Goal: Check status: Check status

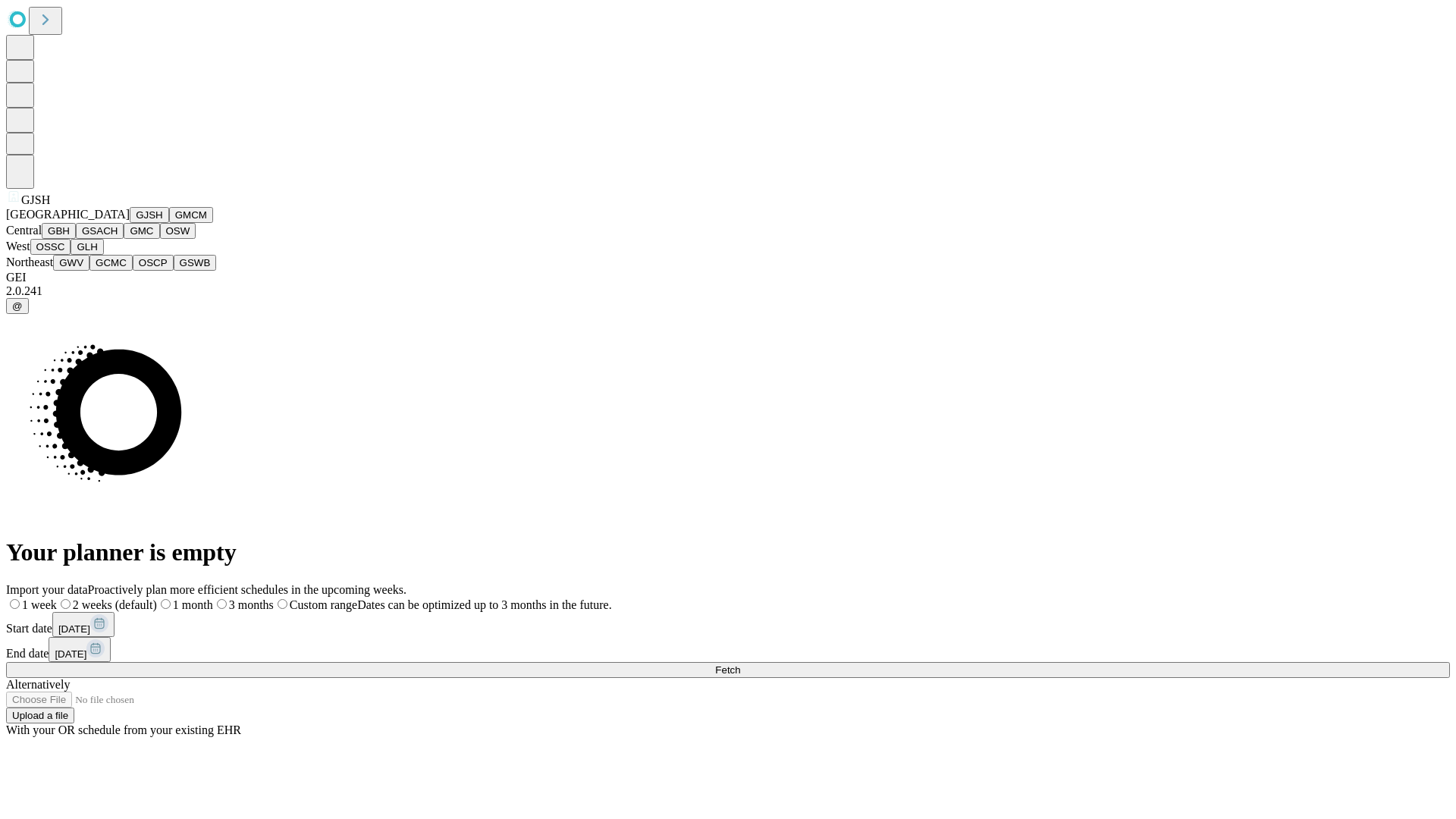
click at [130, 223] on button "GJSH" at bounding box center [149, 215] width 39 height 16
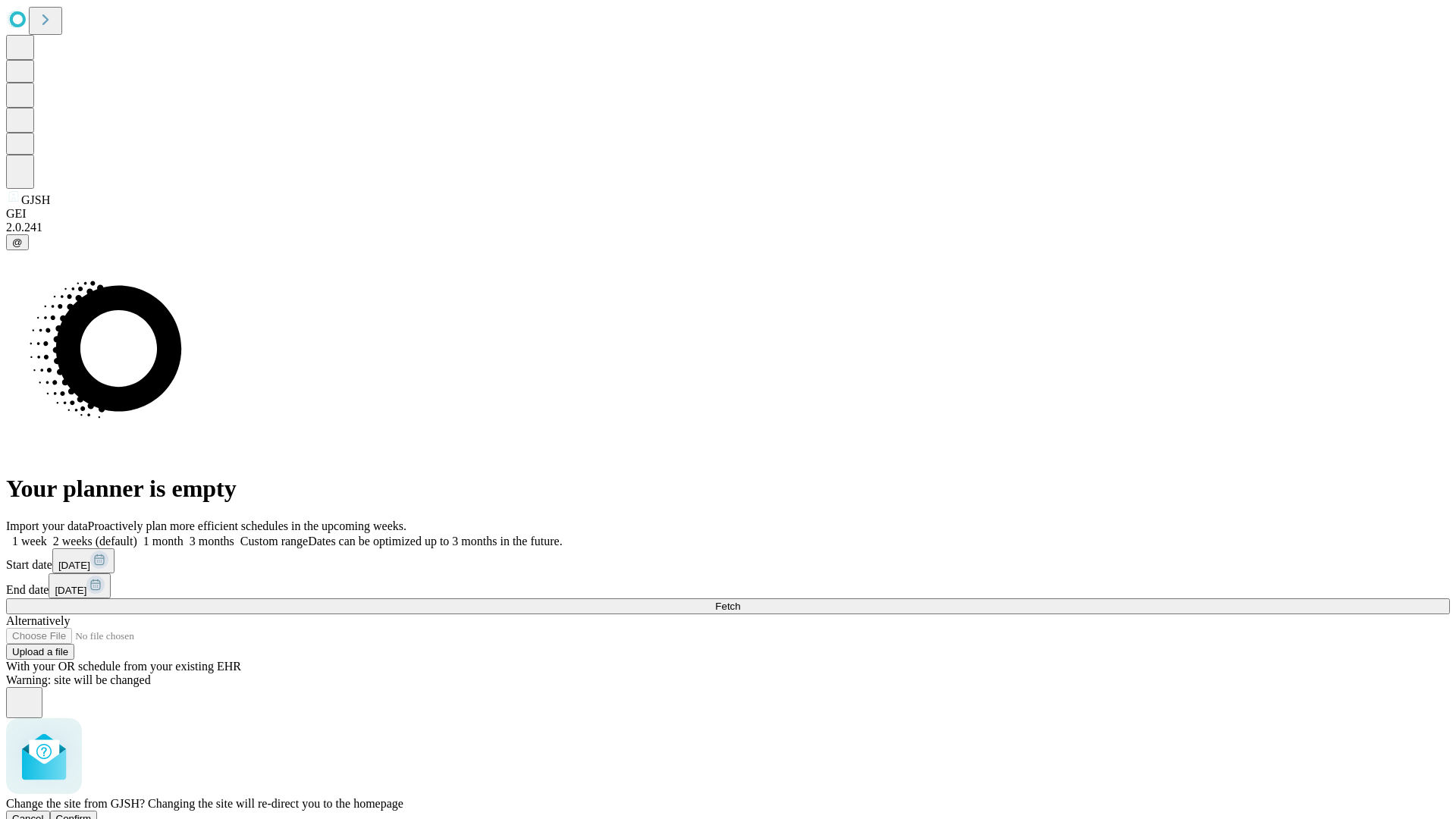
click at [92, 813] on span "Confirm" at bounding box center [74, 818] width 35 height 11
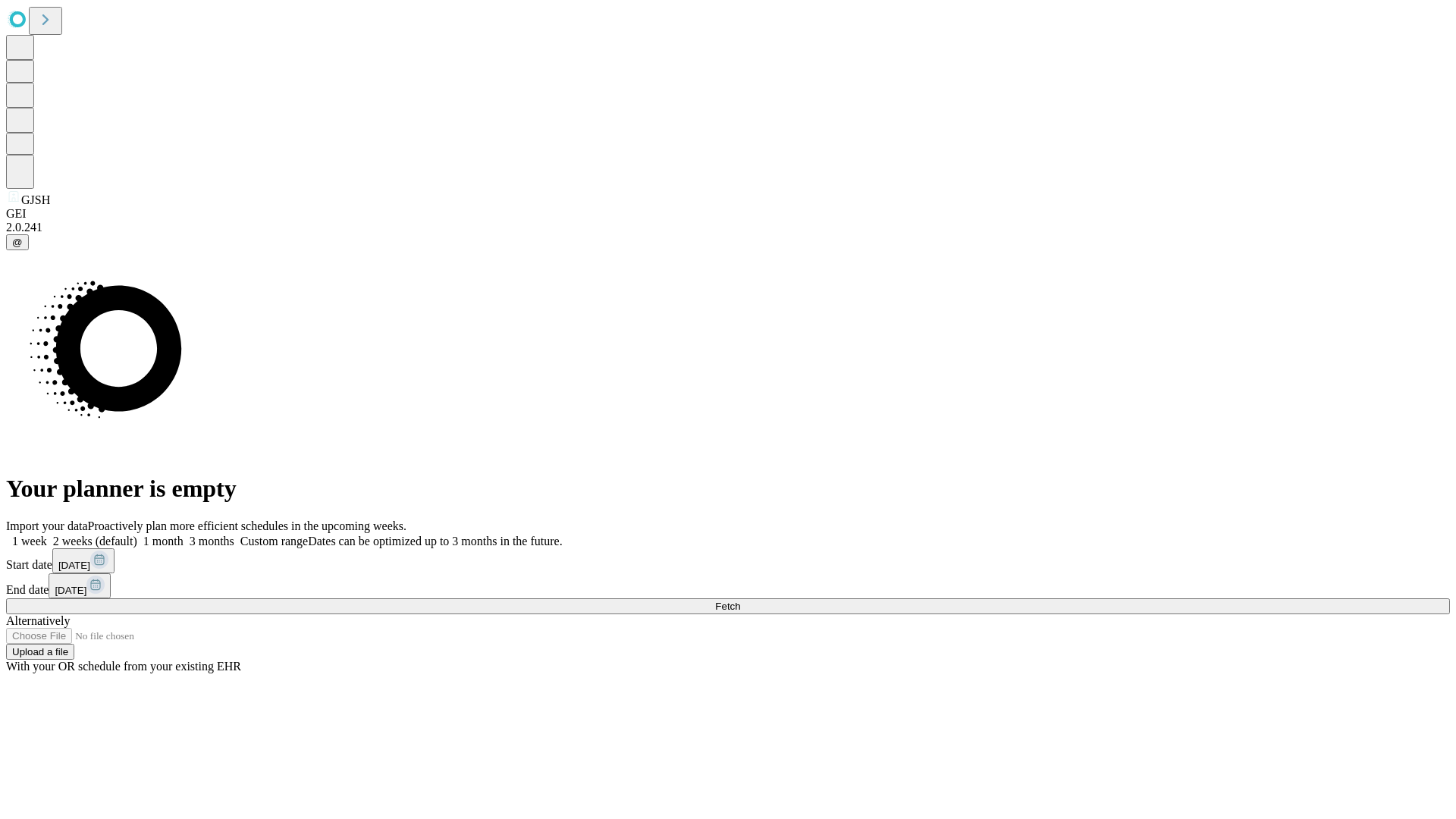
click at [47, 534] on label "1 week" at bounding box center [27, 541] width 41 height 13
click at [740, 600] on span "Fetch" at bounding box center [728, 606] width 25 height 11
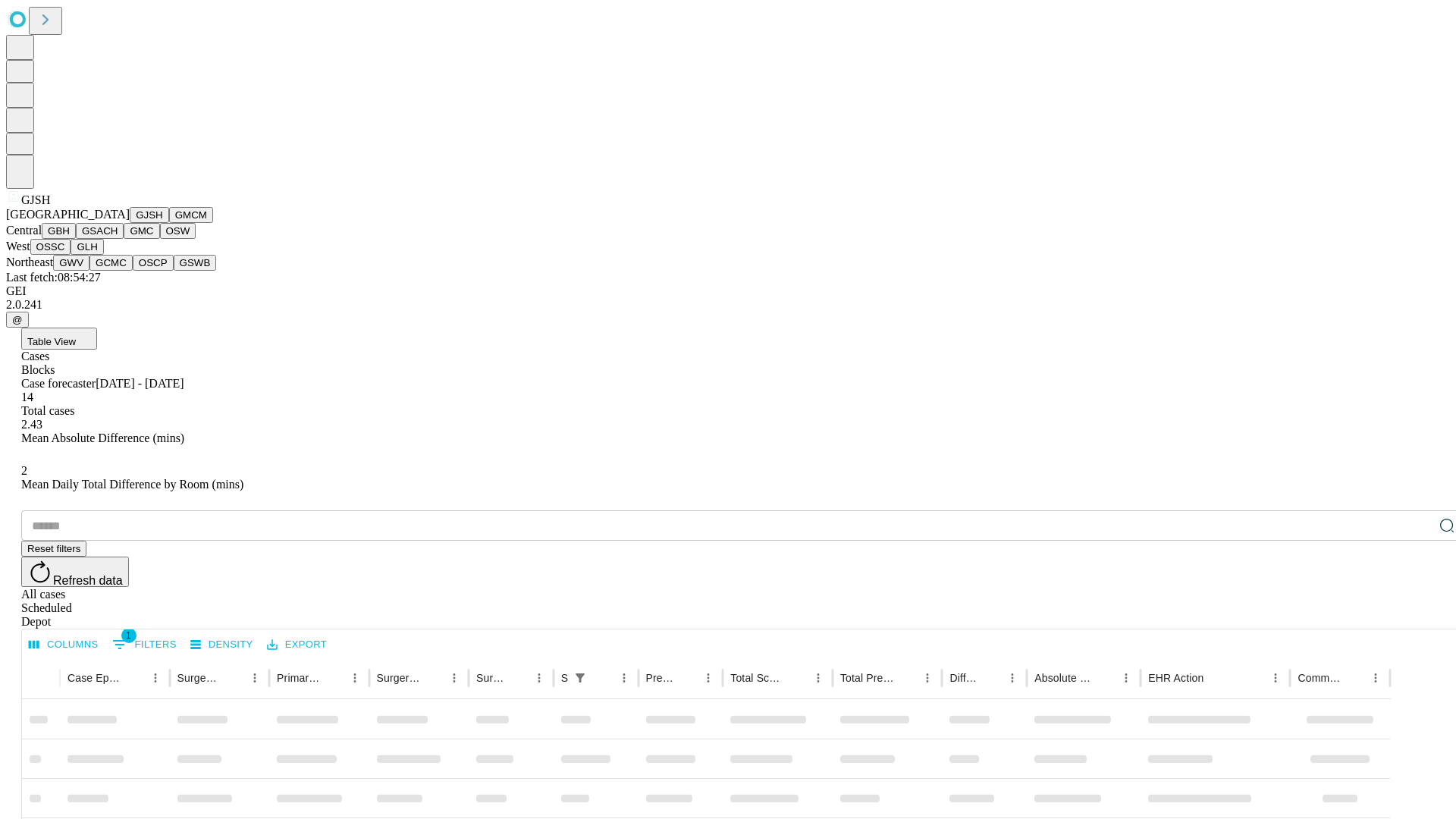
click at [169, 223] on button "GMCM" at bounding box center [191, 215] width 44 height 16
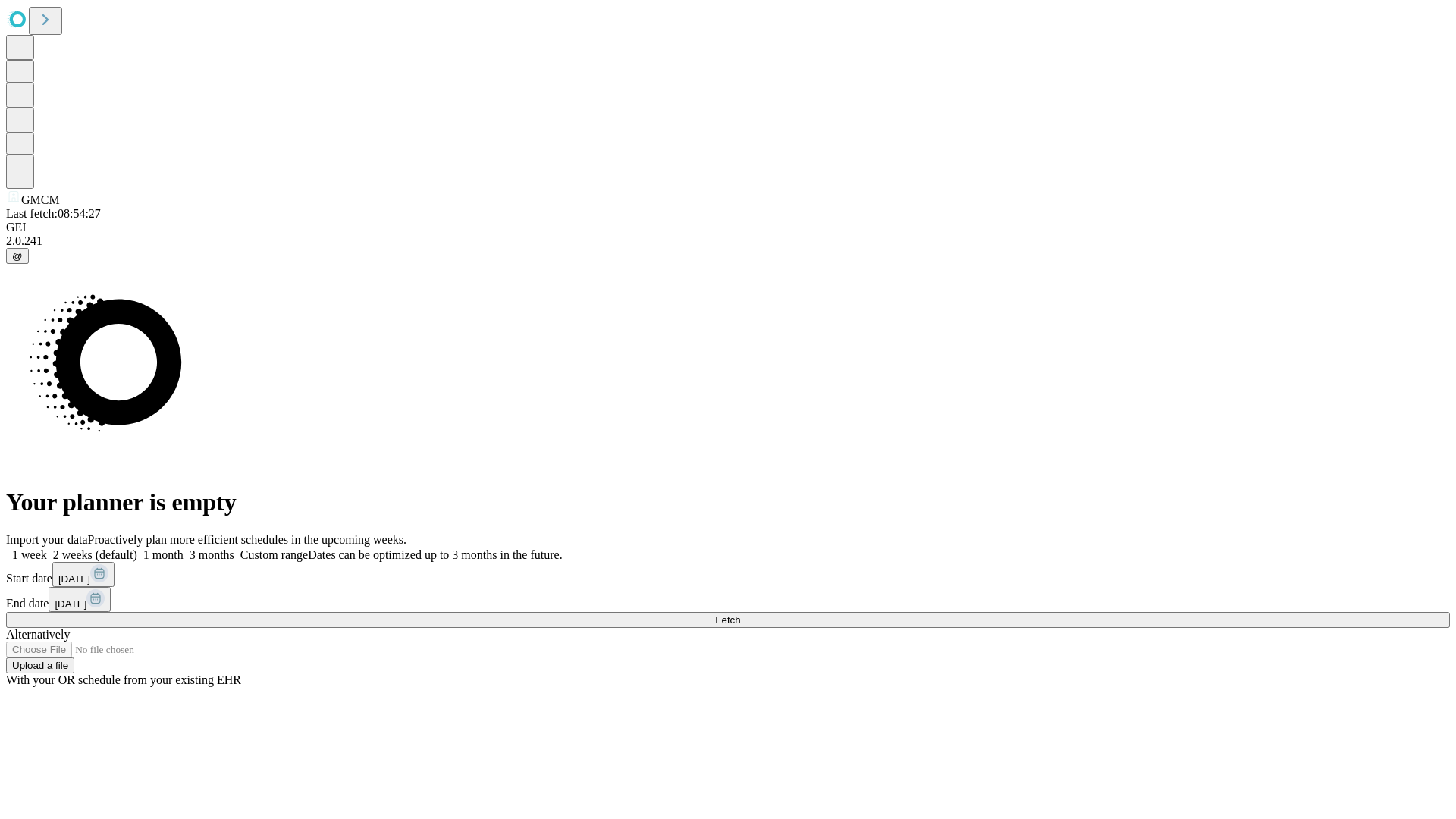
click at [47, 548] on label "1 week" at bounding box center [27, 555] width 41 height 13
click at [740, 614] on span "Fetch" at bounding box center [728, 620] width 25 height 11
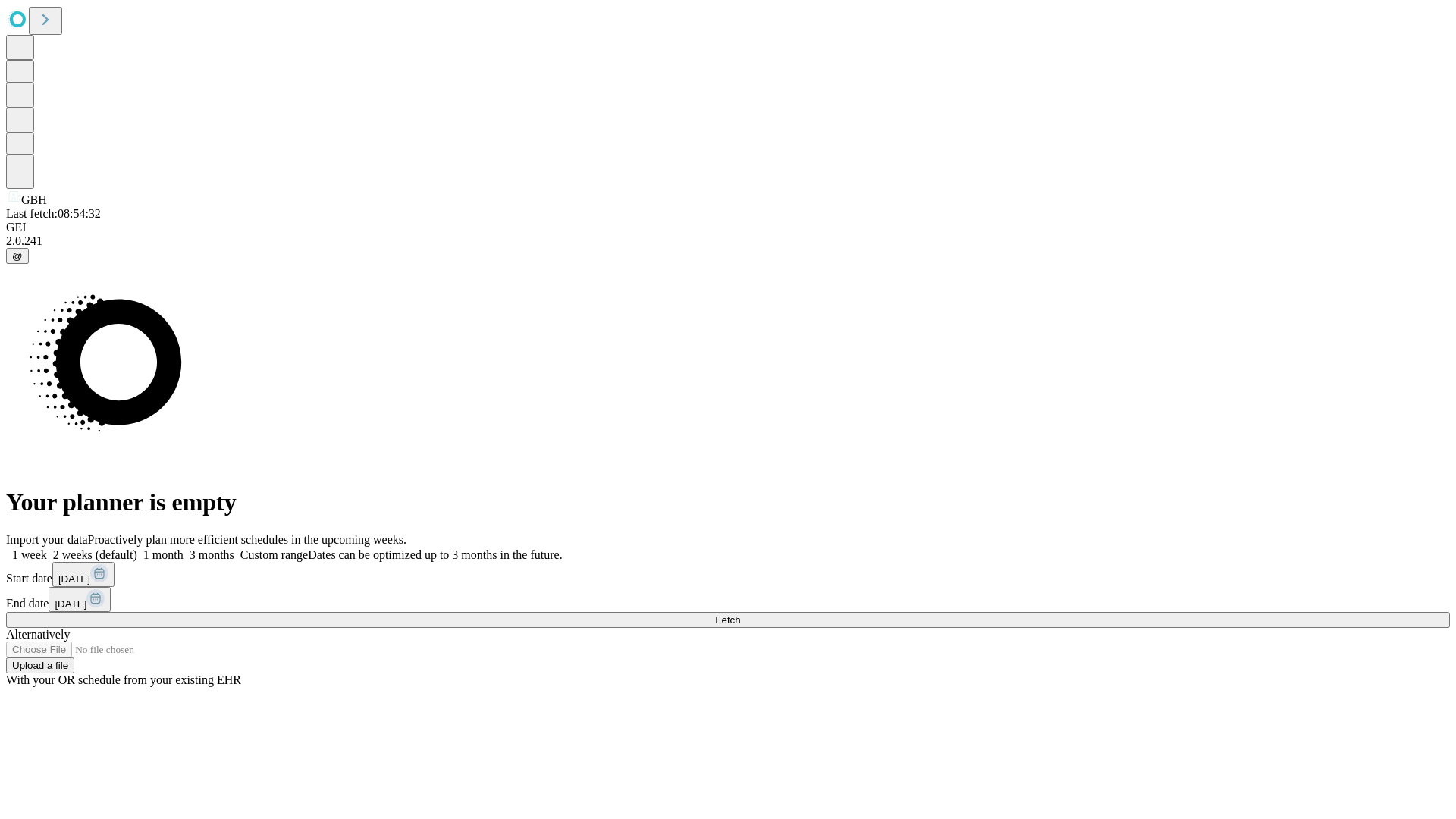
click at [47, 548] on label "1 week" at bounding box center [27, 555] width 41 height 13
click at [740, 614] on span "Fetch" at bounding box center [728, 620] width 25 height 11
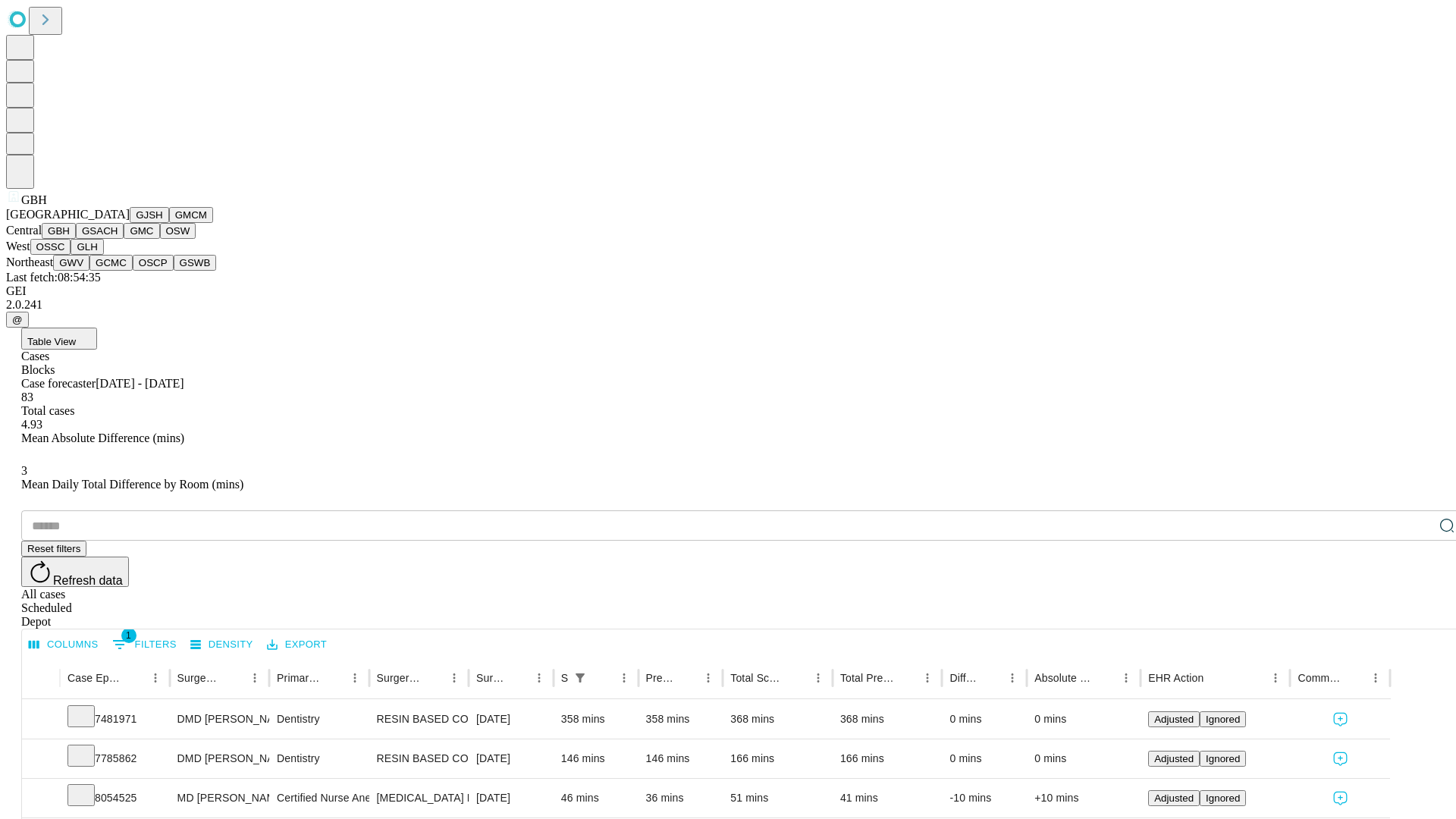
click at [118, 238] on button "GSACH" at bounding box center [100, 231] width 48 height 16
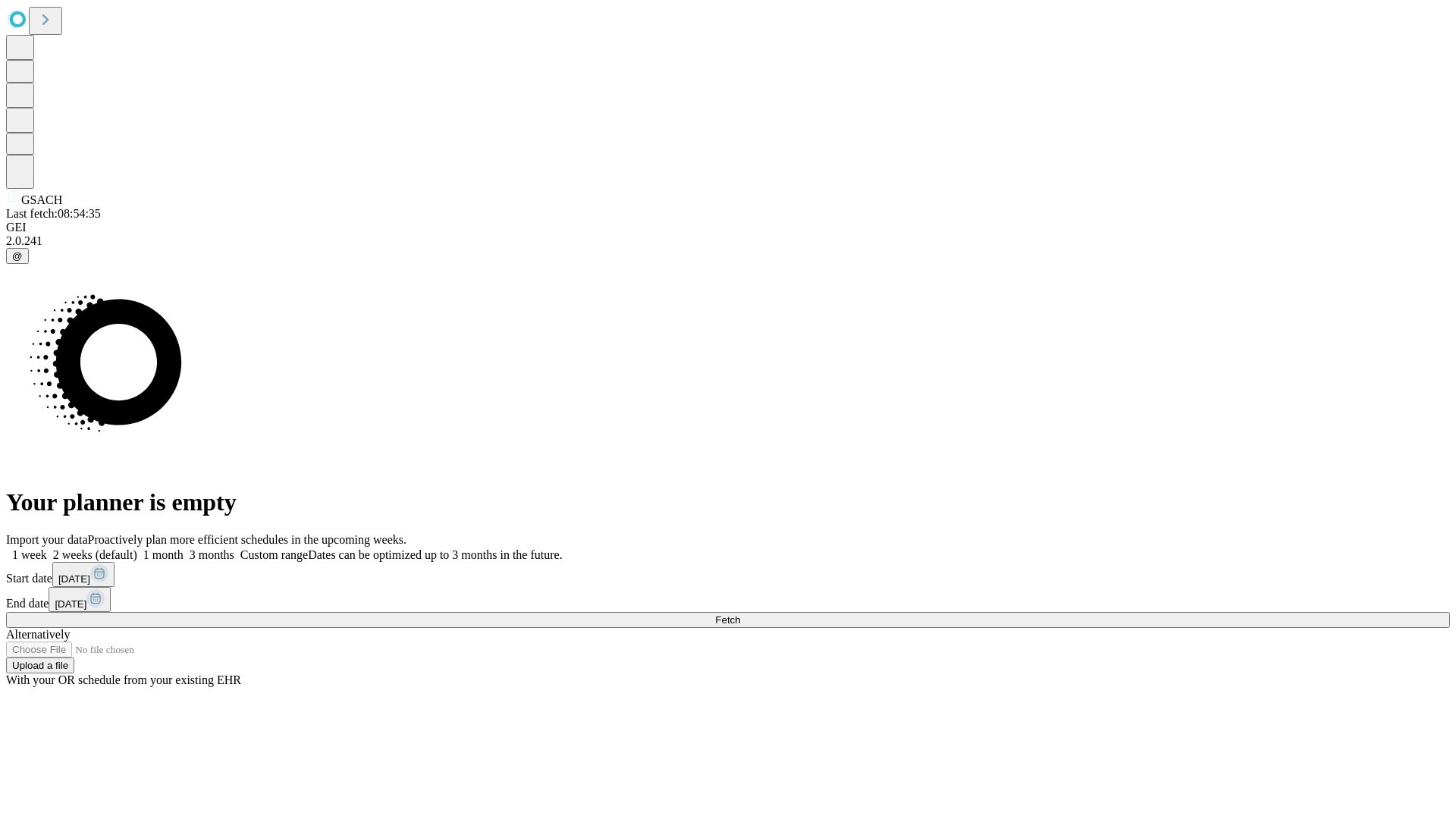
click at [740, 614] on span "Fetch" at bounding box center [728, 620] width 25 height 11
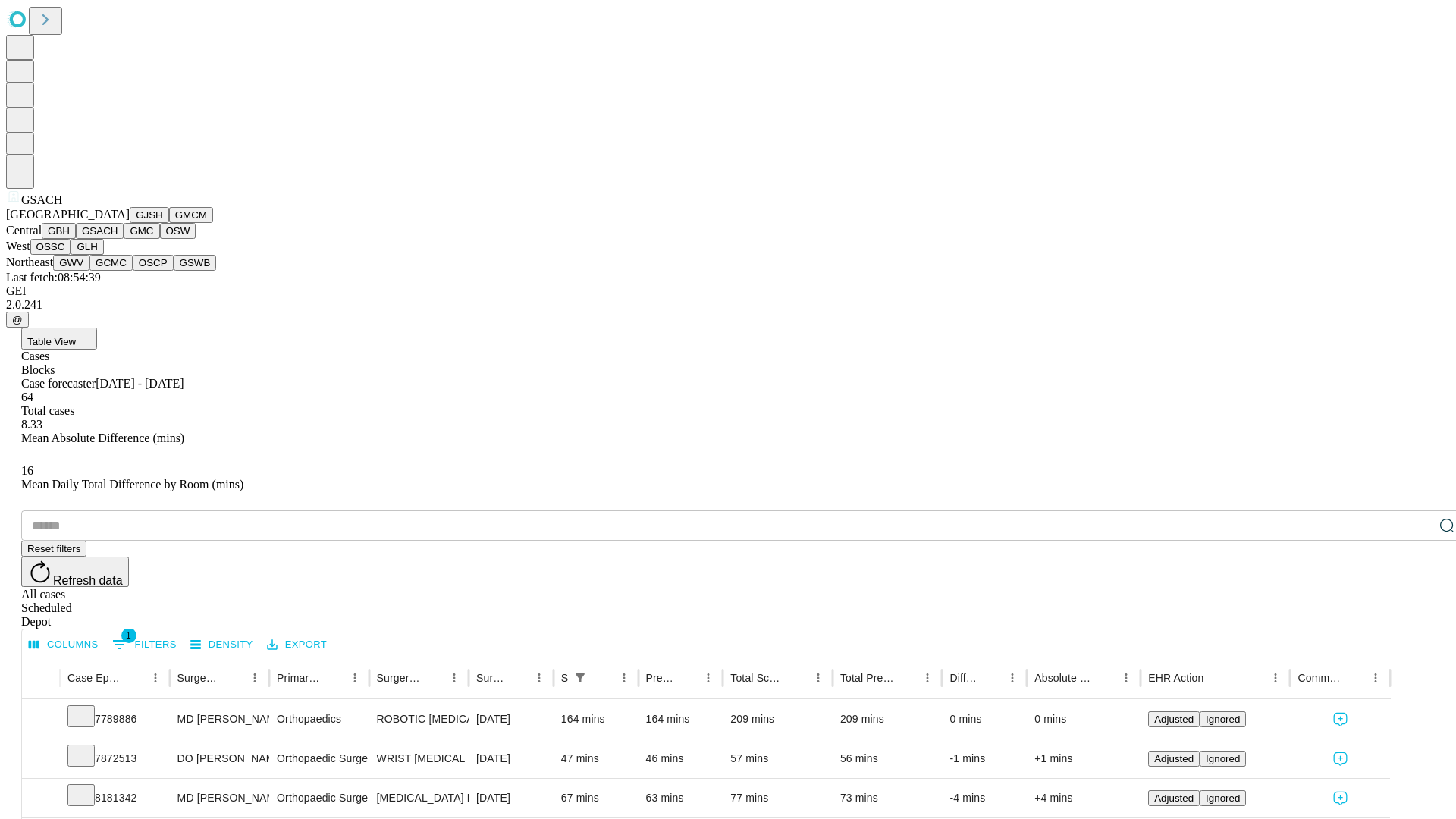
click at [124, 238] on button "GMC" at bounding box center [141, 231] width 35 height 16
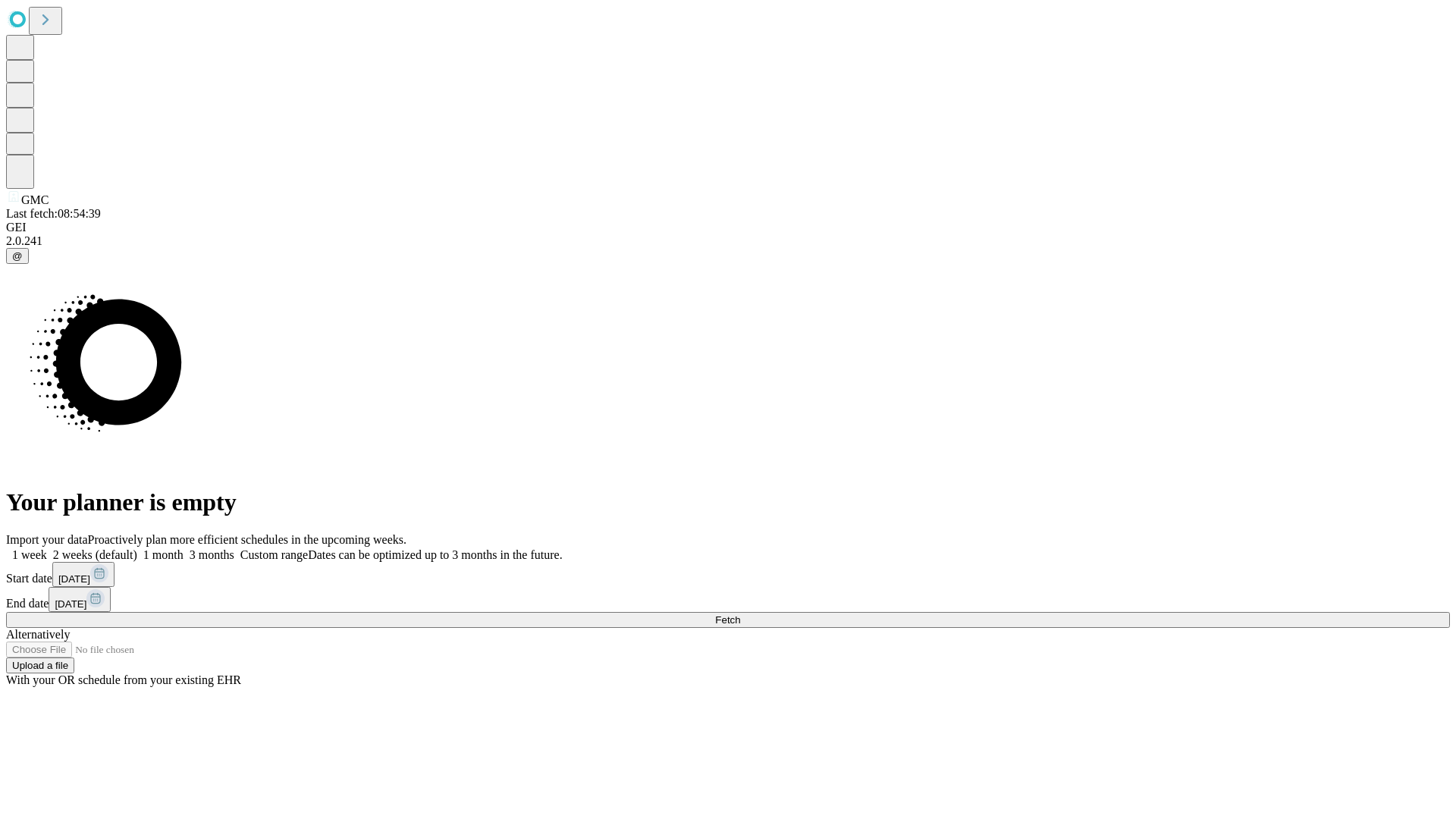
click at [47, 548] on label "1 week" at bounding box center [27, 555] width 41 height 13
click at [740, 614] on span "Fetch" at bounding box center [728, 620] width 25 height 11
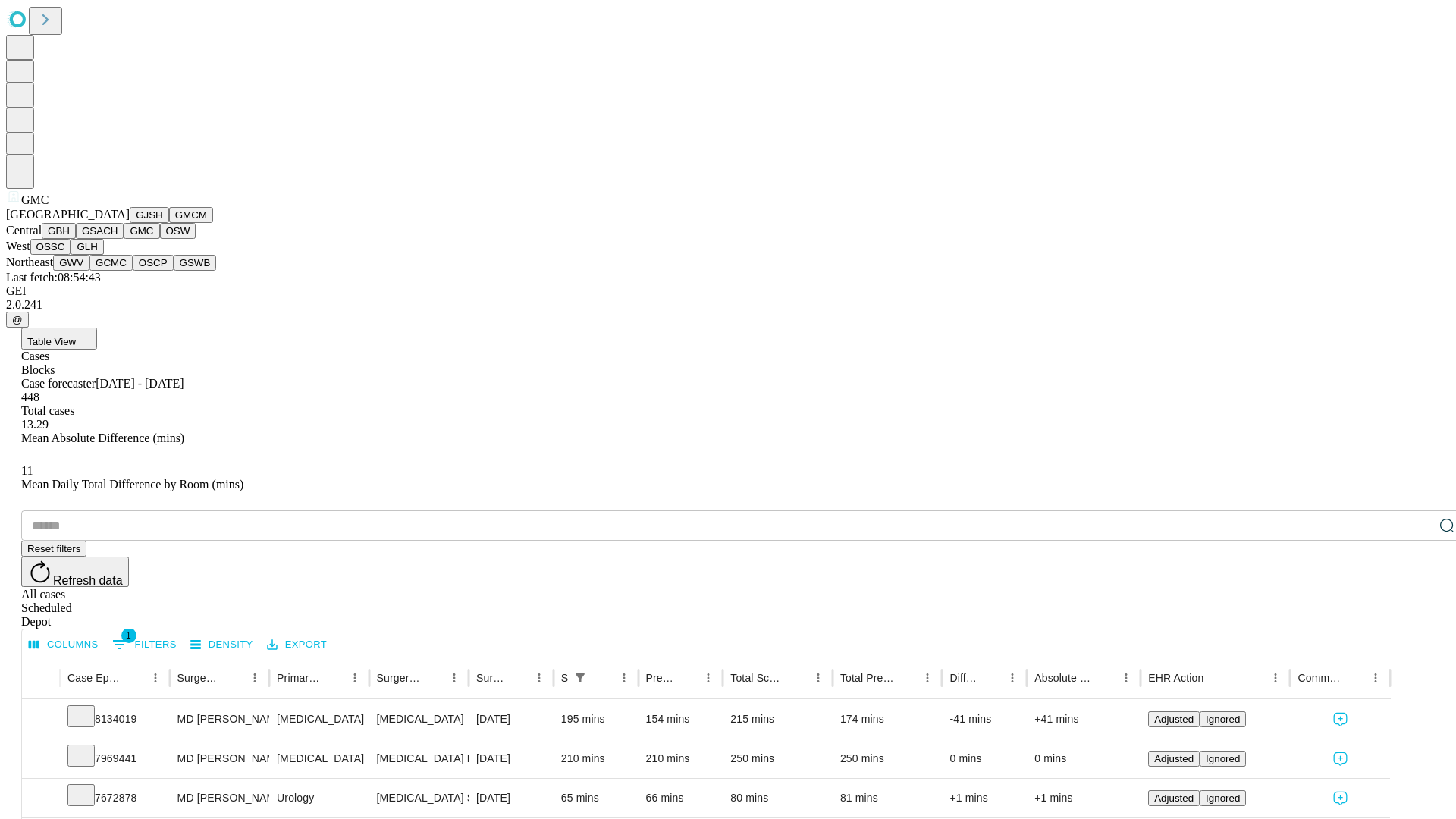
click at [160, 238] on button "OSW" at bounding box center [178, 231] width 36 height 16
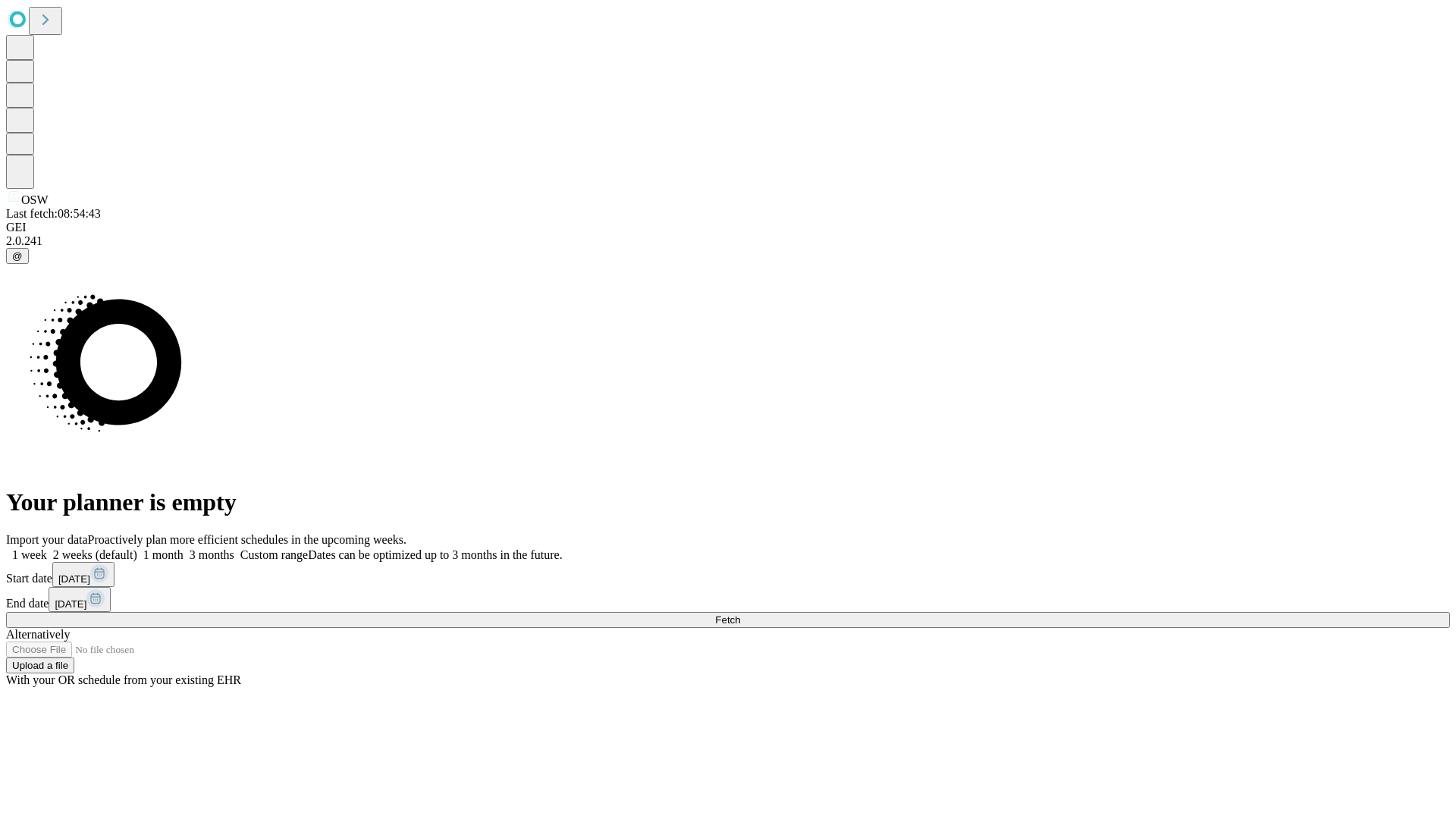
click at [47, 548] on label "1 week" at bounding box center [27, 555] width 41 height 13
click at [740, 614] on span "Fetch" at bounding box center [728, 620] width 25 height 11
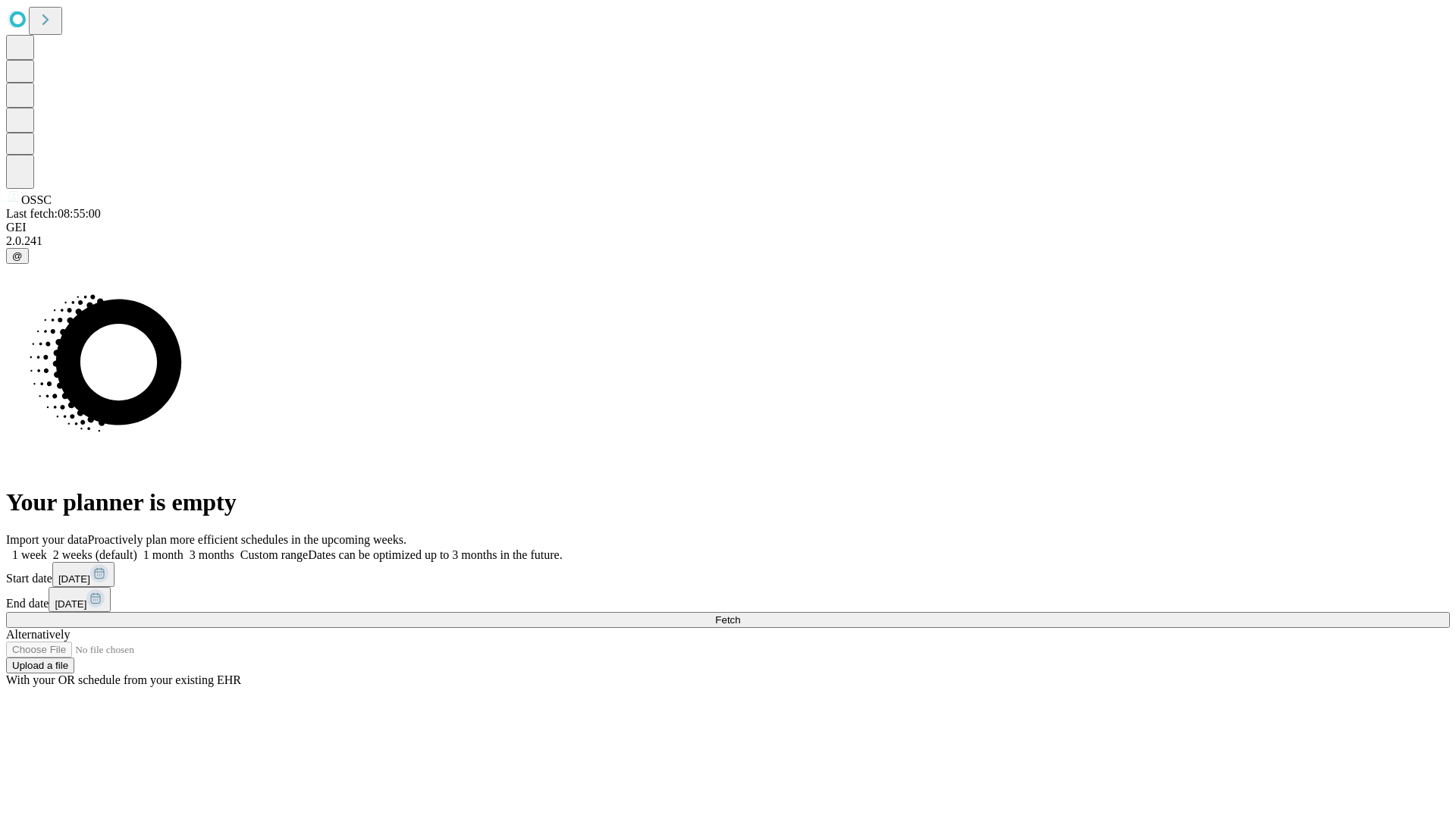
click at [47, 548] on label "1 week" at bounding box center [27, 555] width 41 height 13
click at [740, 614] on span "Fetch" at bounding box center [728, 620] width 25 height 11
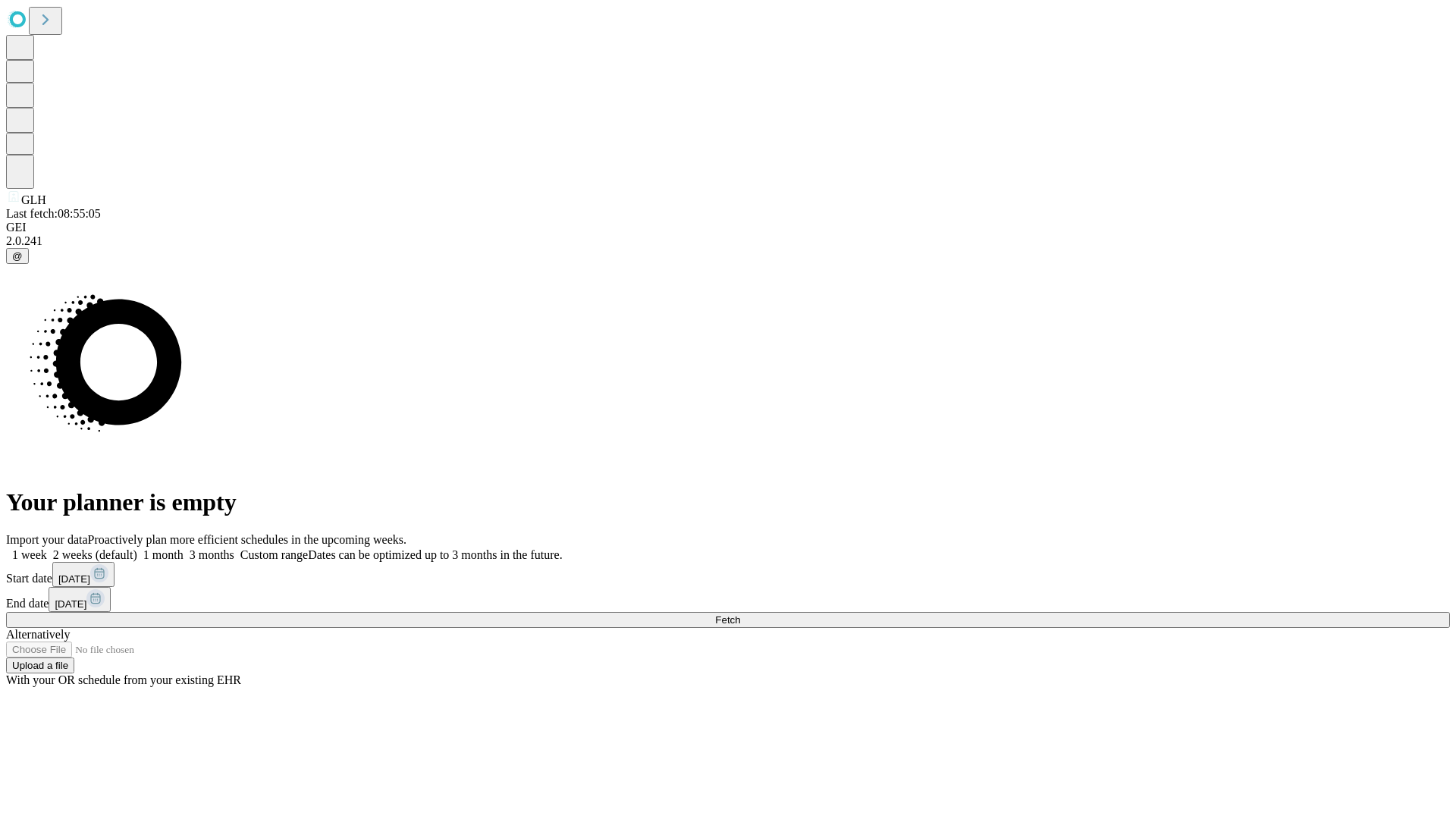
click at [47, 548] on label "1 week" at bounding box center [27, 555] width 41 height 13
click at [740, 614] on span "Fetch" at bounding box center [728, 620] width 25 height 11
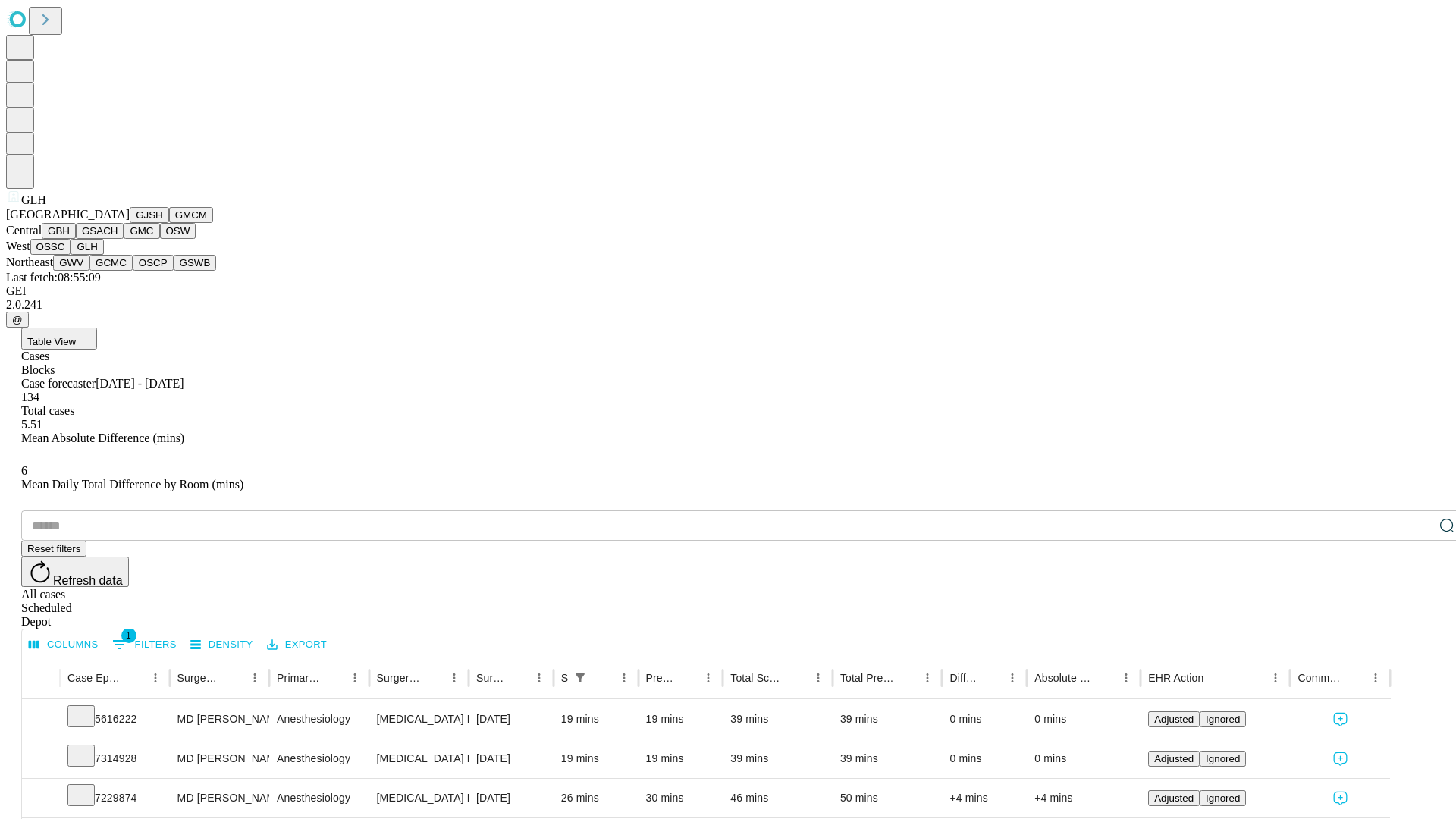
click at [89, 271] on button "GWV" at bounding box center [71, 263] width 36 height 16
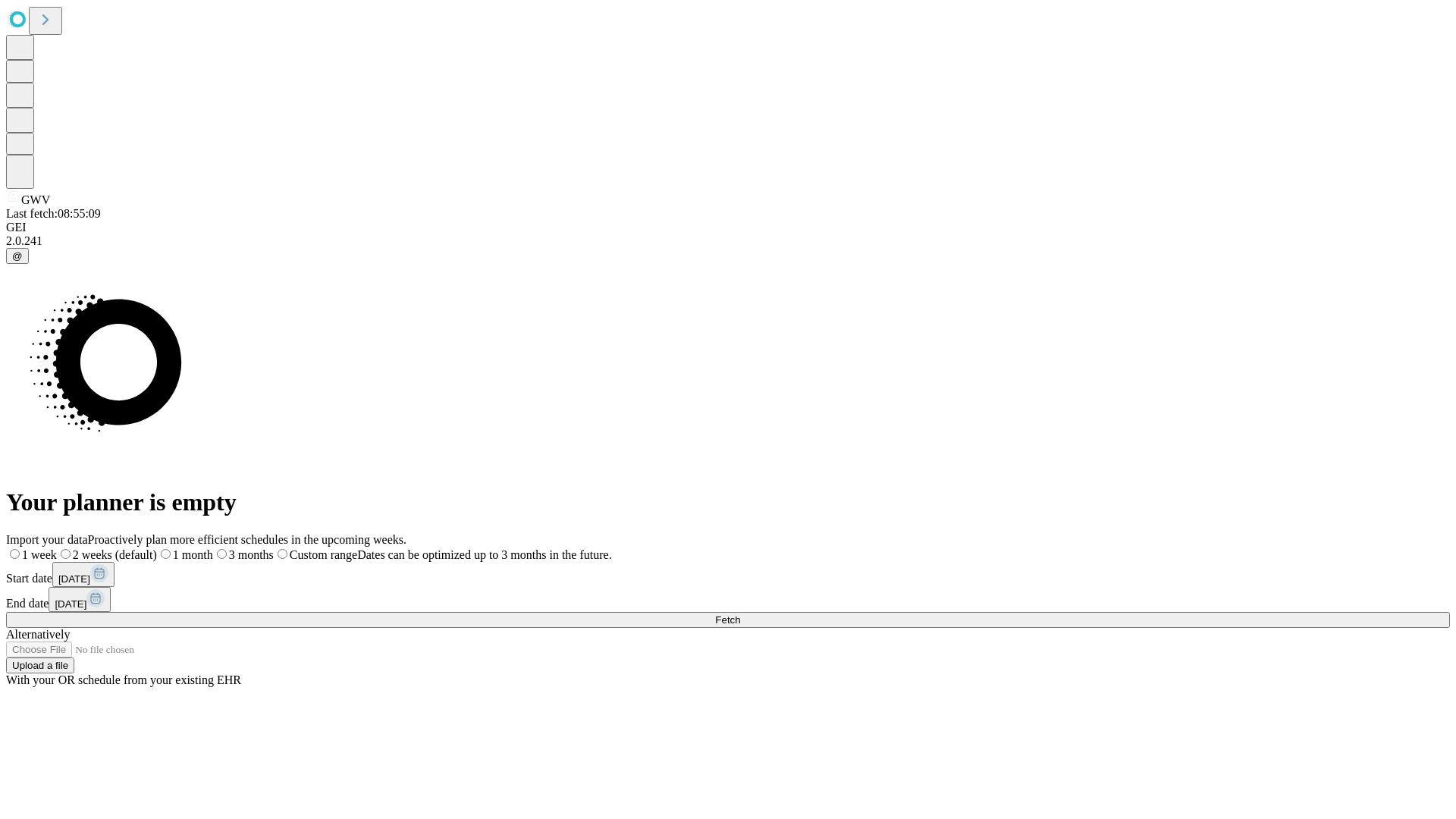
click at [57, 548] on label "1 week" at bounding box center [31, 555] width 51 height 13
click at [740, 614] on span "Fetch" at bounding box center [728, 620] width 25 height 11
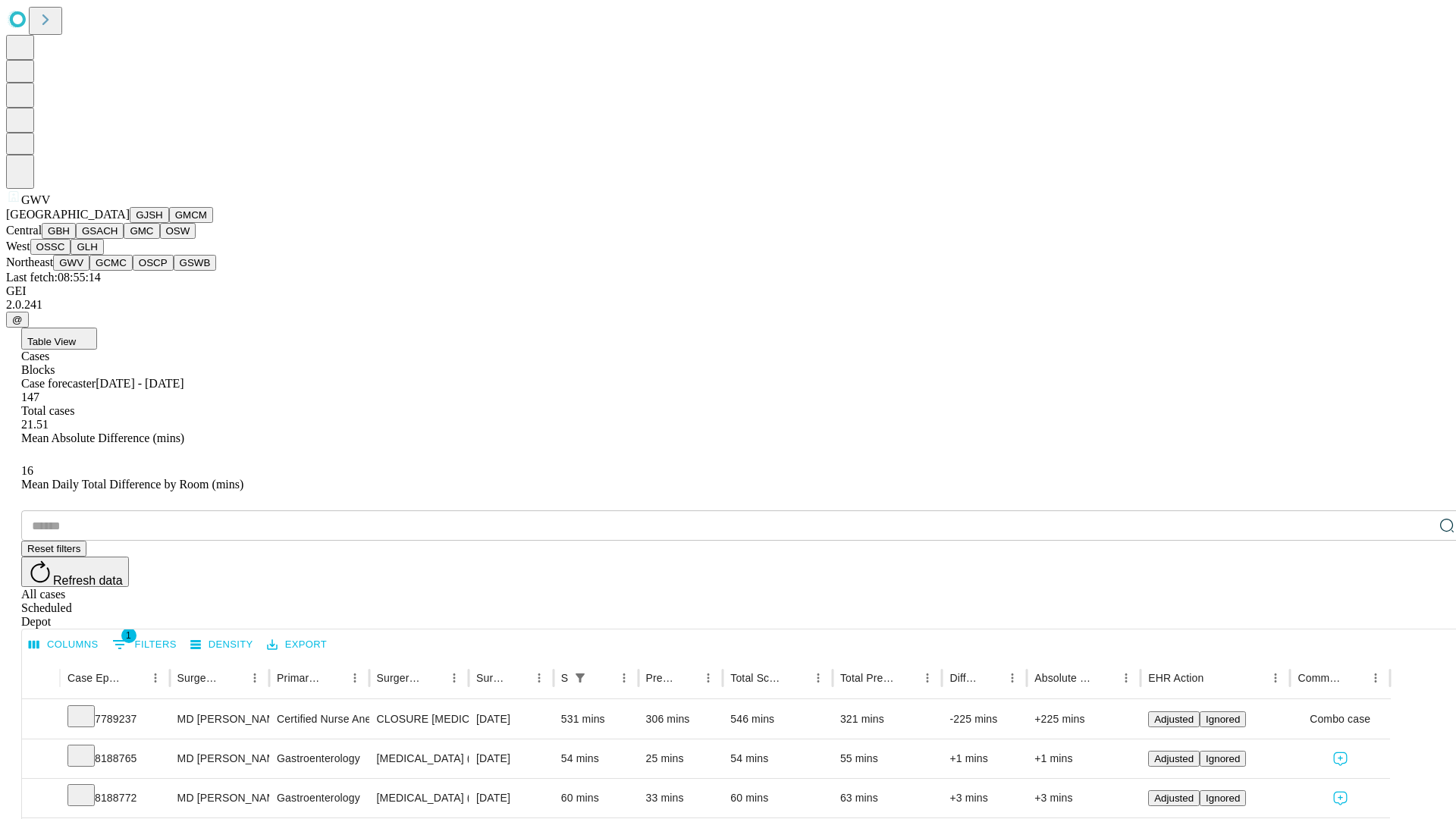
click at [118, 271] on button "GCMC" at bounding box center [111, 263] width 43 height 16
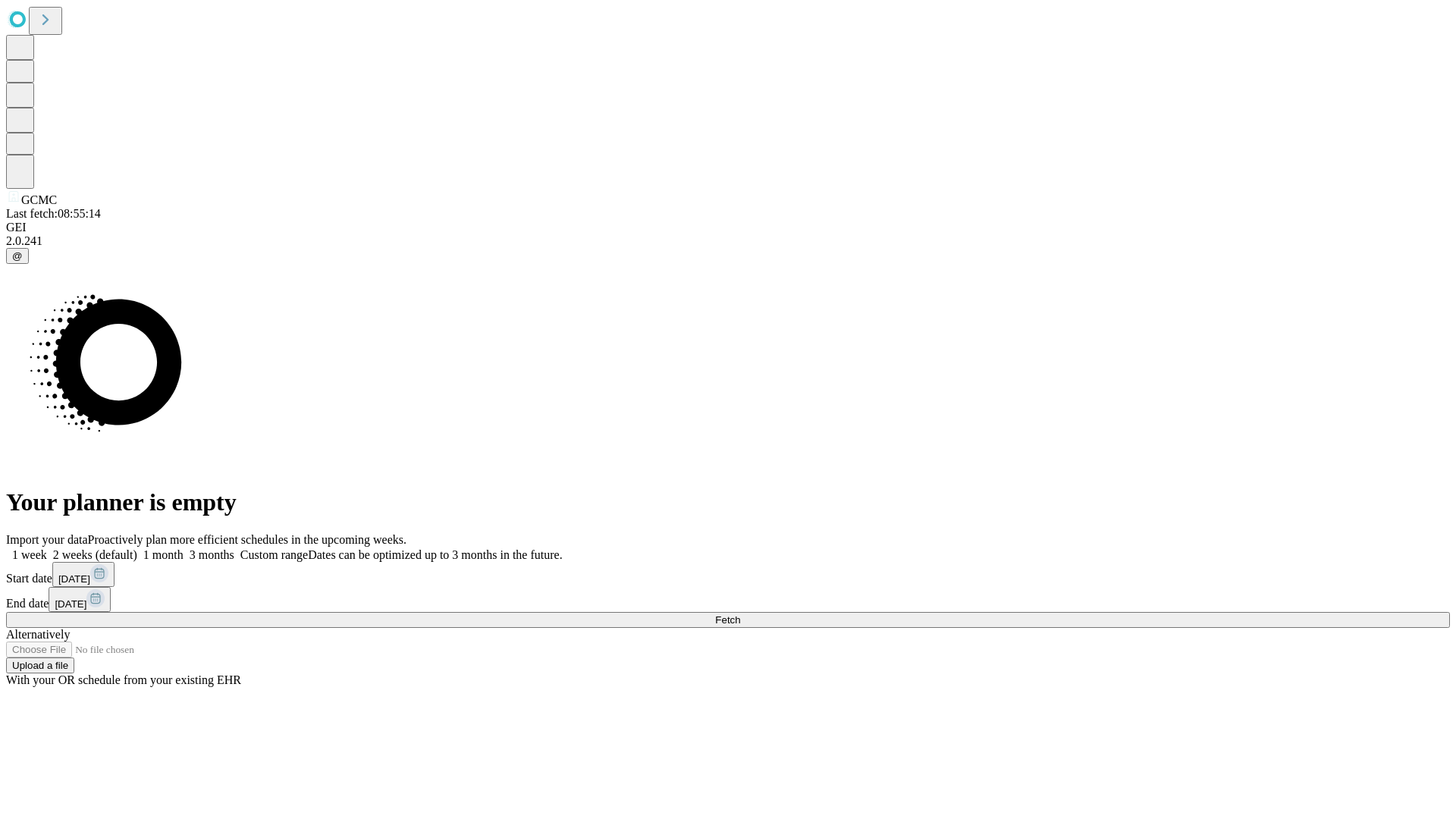
click at [47, 548] on label "1 week" at bounding box center [27, 555] width 41 height 13
click at [740, 614] on span "Fetch" at bounding box center [728, 620] width 25 height 11
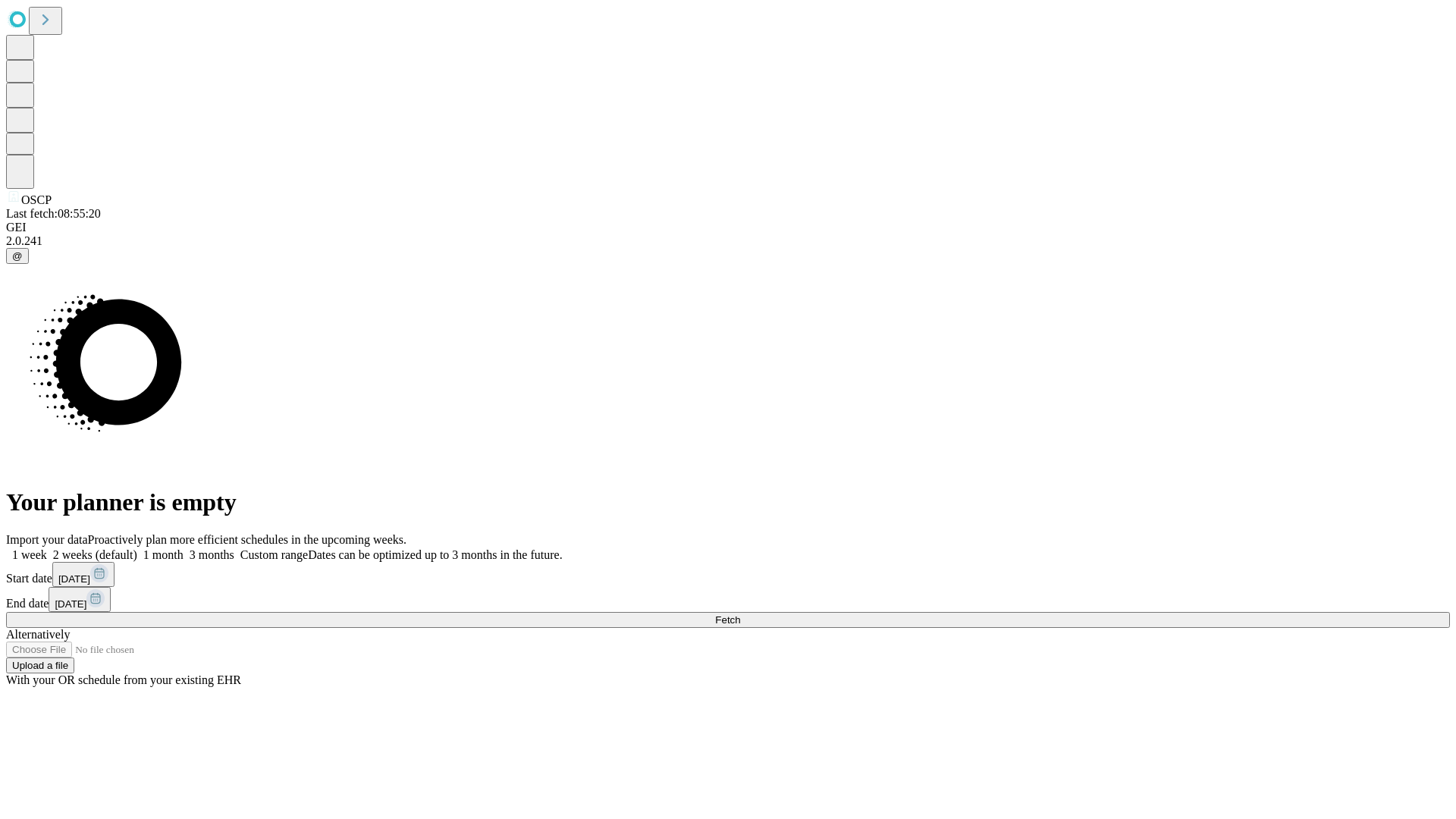
click at [740, 614] on span "Fetch" at bounding box center [728, 620] width 25 height 11
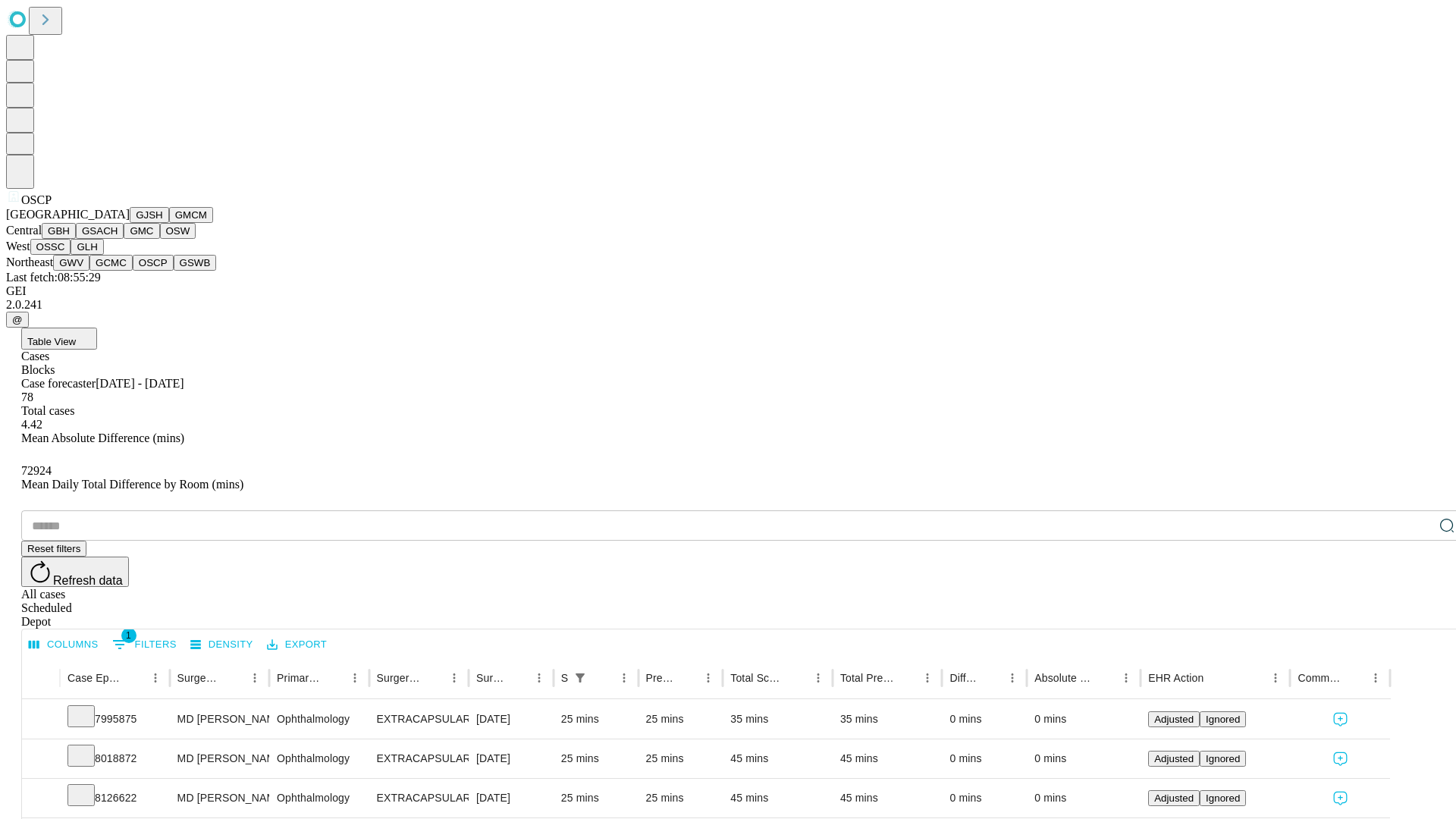
click at [173, 271] on button "GSWB" at bounding box center [195, 263] width 43 height 16
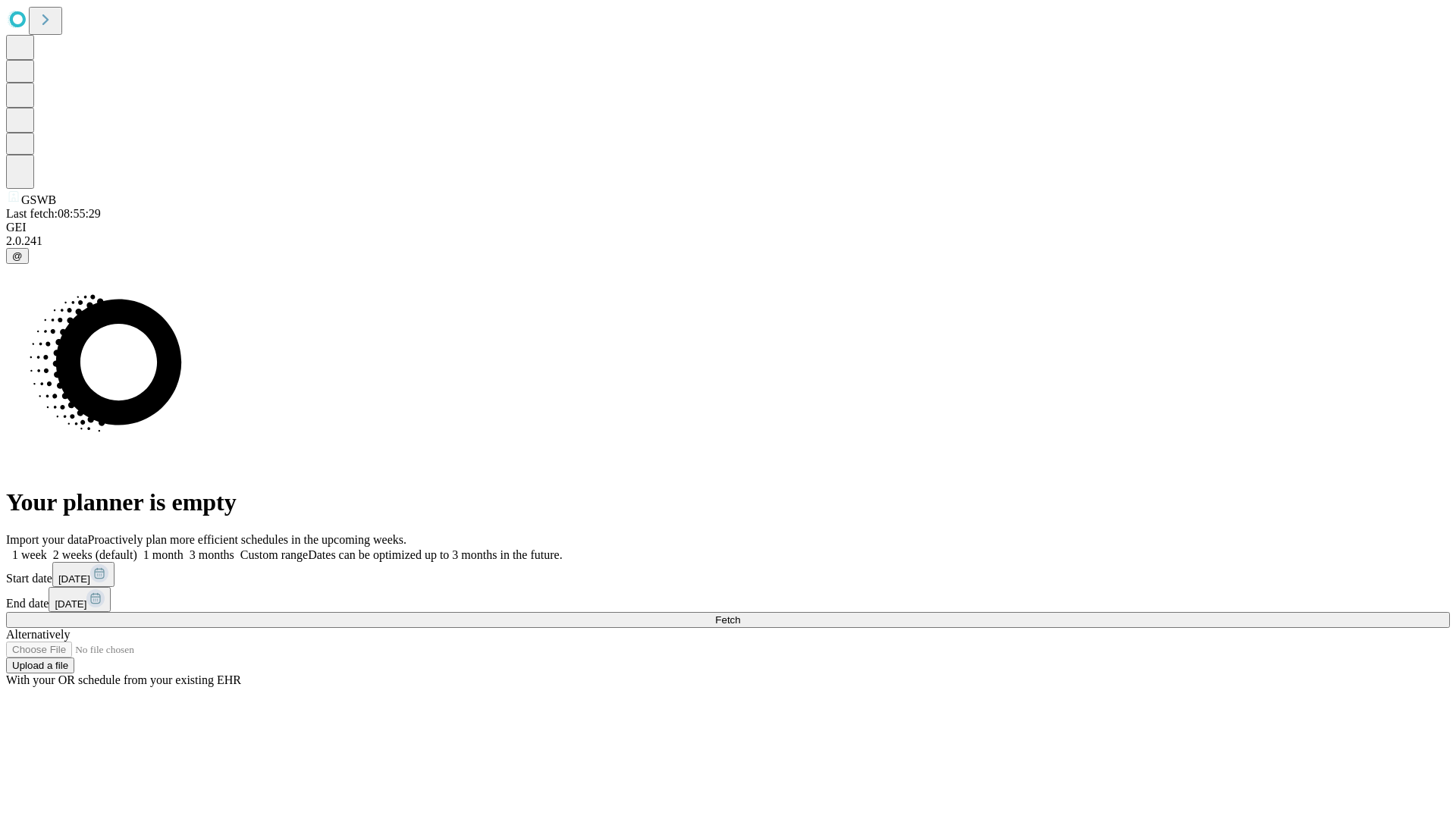
click at [47, 548] on label "1 week" at bounding box center [27, 555] width 41 height 13
click at [740, 614] on span "Fetch" at bounding box center [728, 620] width 25 height 11
